Goal: Share content

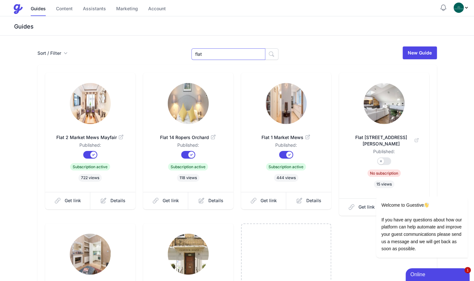
drag, startPoint x: 215, startPoint y: 53, endPoint x: 167, endPoint y: 53, distance: 48.3
click at [167, 53] on div "Sort / Filter Sort Name Created Unsorted All Published Unpublished Archived fla…" at bounding box center [236, 53] width 399 height 14
type input "nev"
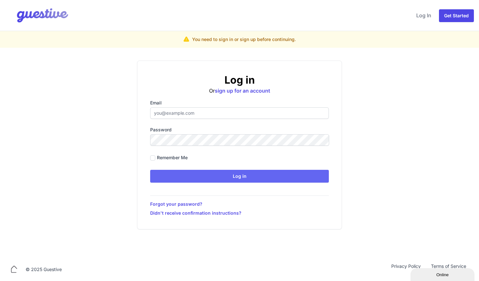
type input "ben@aplacelikehome.co.uk"
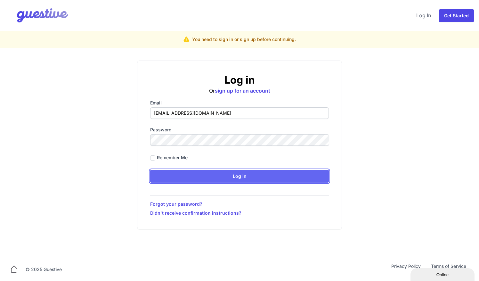
click at [232, 180] on input "Log in" at bounding box center [239, 176] width 178 height 13
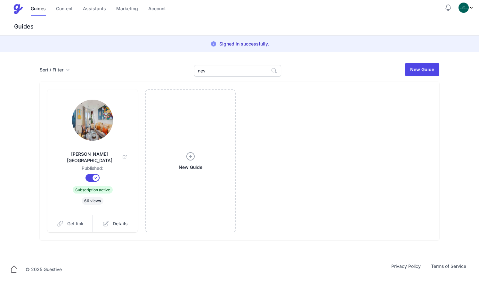
click at [77, 220] on span "Get link" at bounding box center [75, 223] width 16 height 6
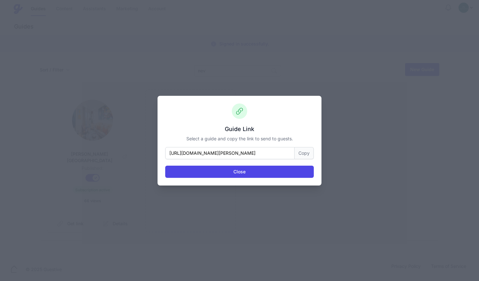
click at [308, 155] on button "Copy" at bounding box center [303, 153] width 19 height 12
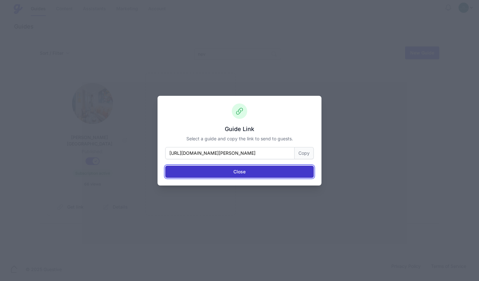
click at [244, 169] on button "Close" at bounding box center [239, 171] width 148 height 12
